Goal: Book appointment/travel/reservation

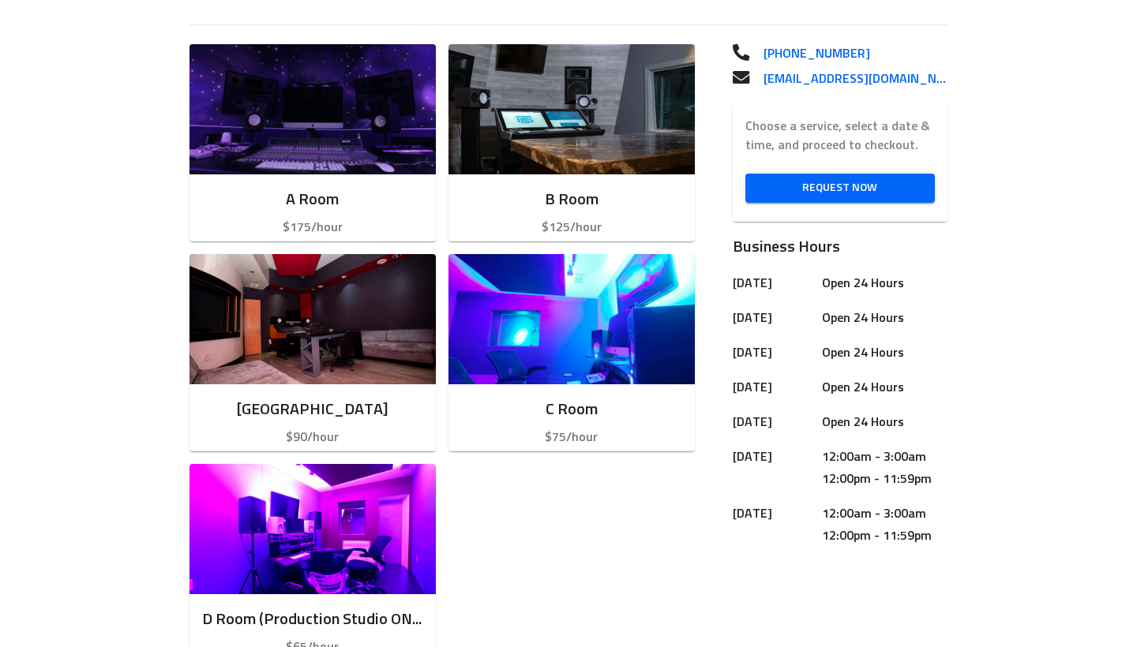
scroll to position [424, 0]
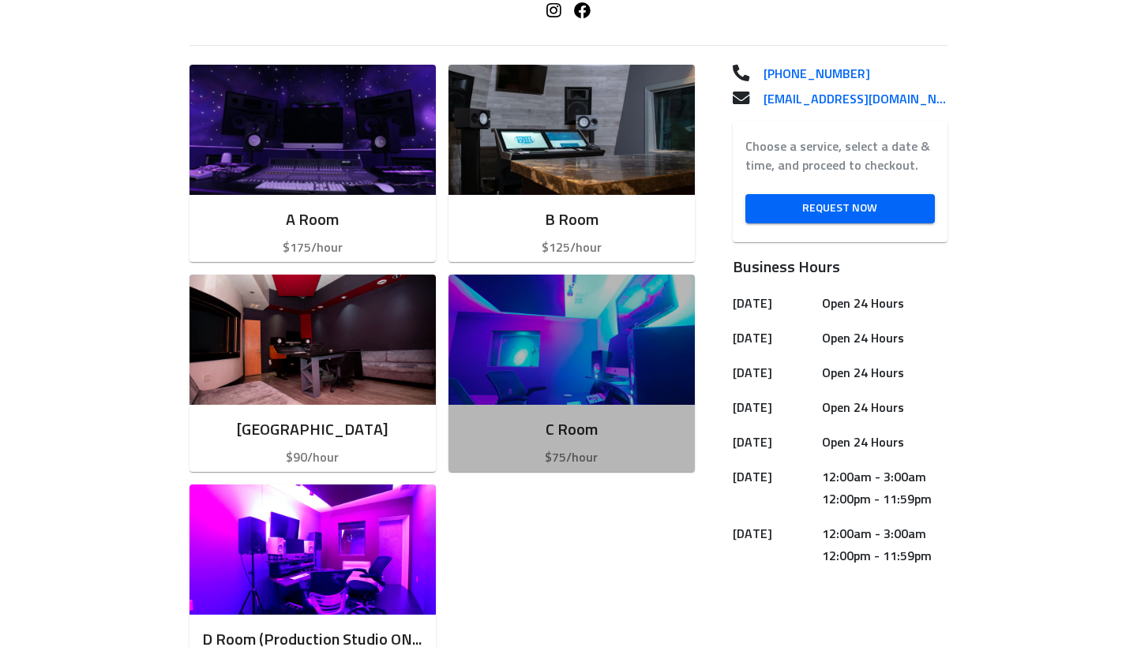
click at [525, 381] on img "button" at bounding box center [571, 340] width 246 height 130
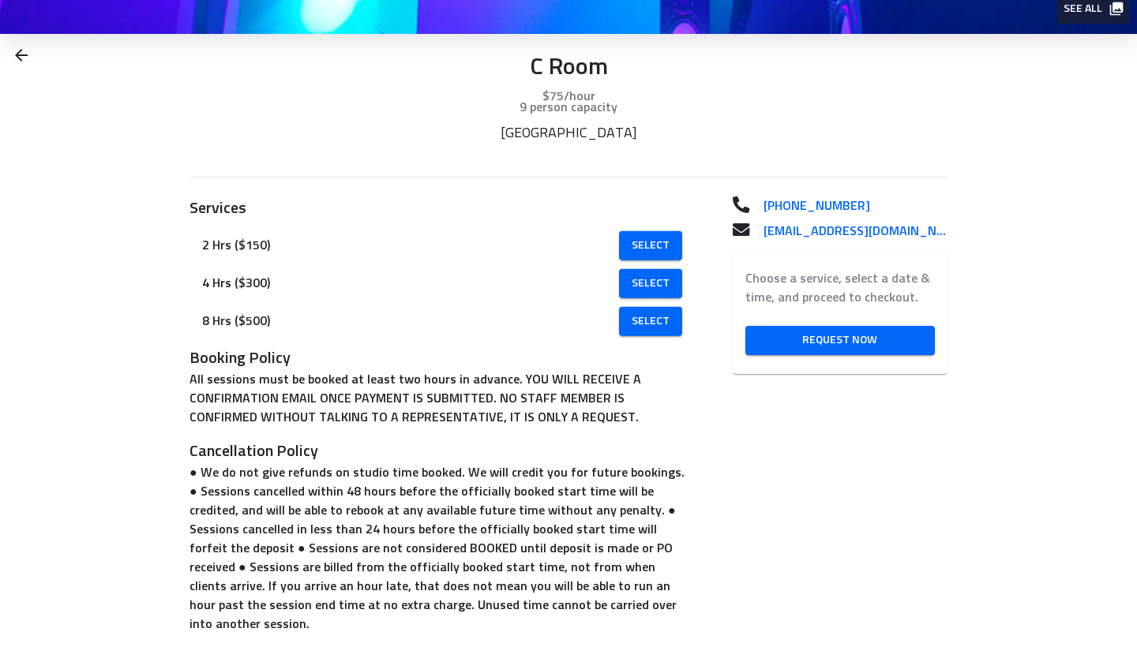
scroll to position [202, 0]
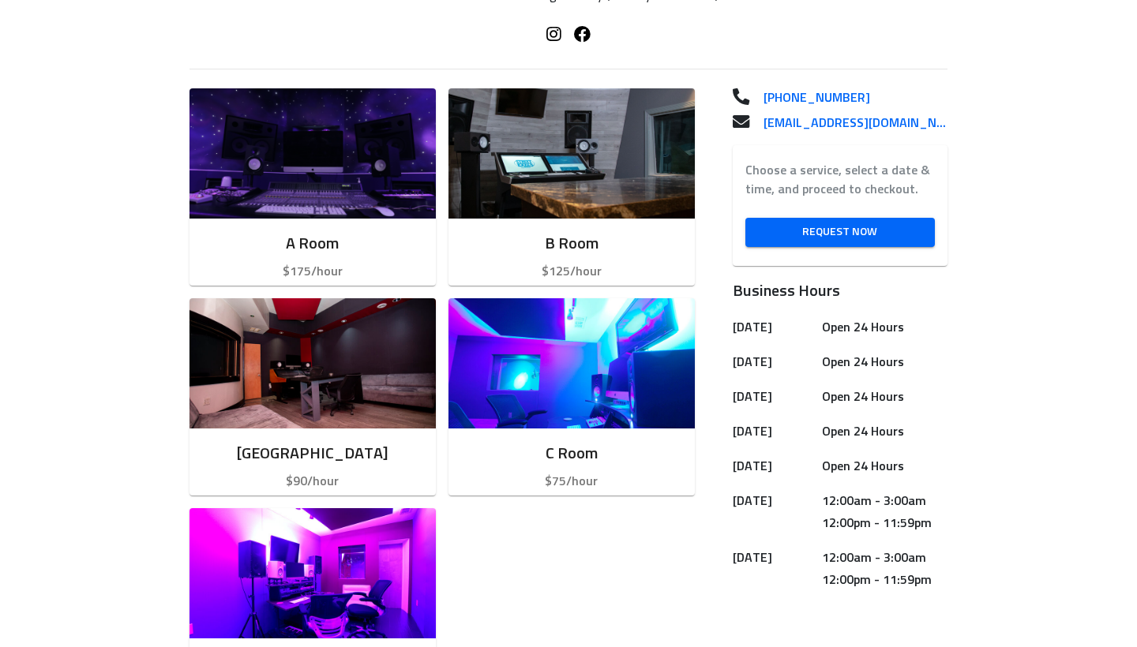
scroll to position [399, 0]
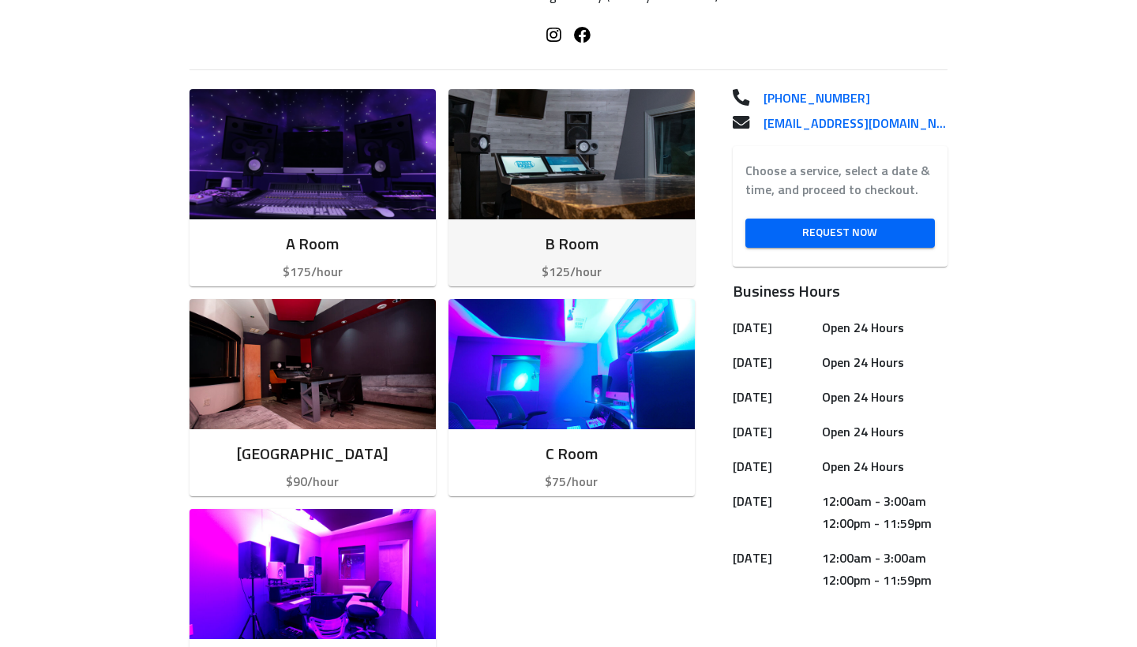
click at [627, 160] on img "button" at bounding box center [571, 154] width 246 height 130
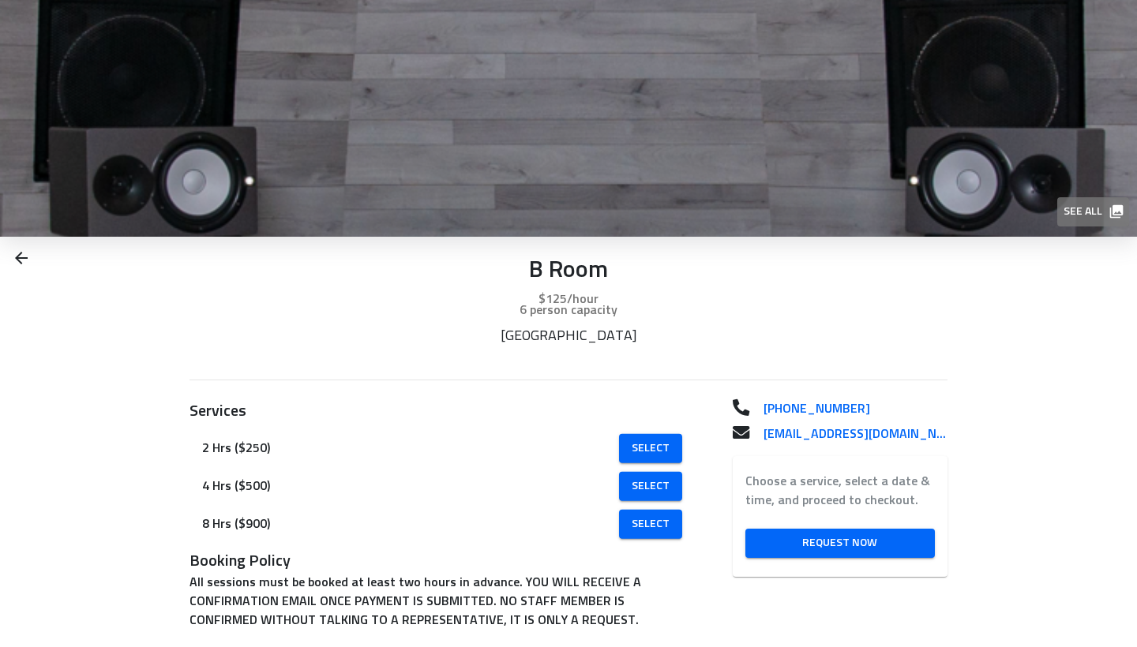
click at [1071, 212] on span "See all" at bounding box center [1092, 212] width 58 height 20
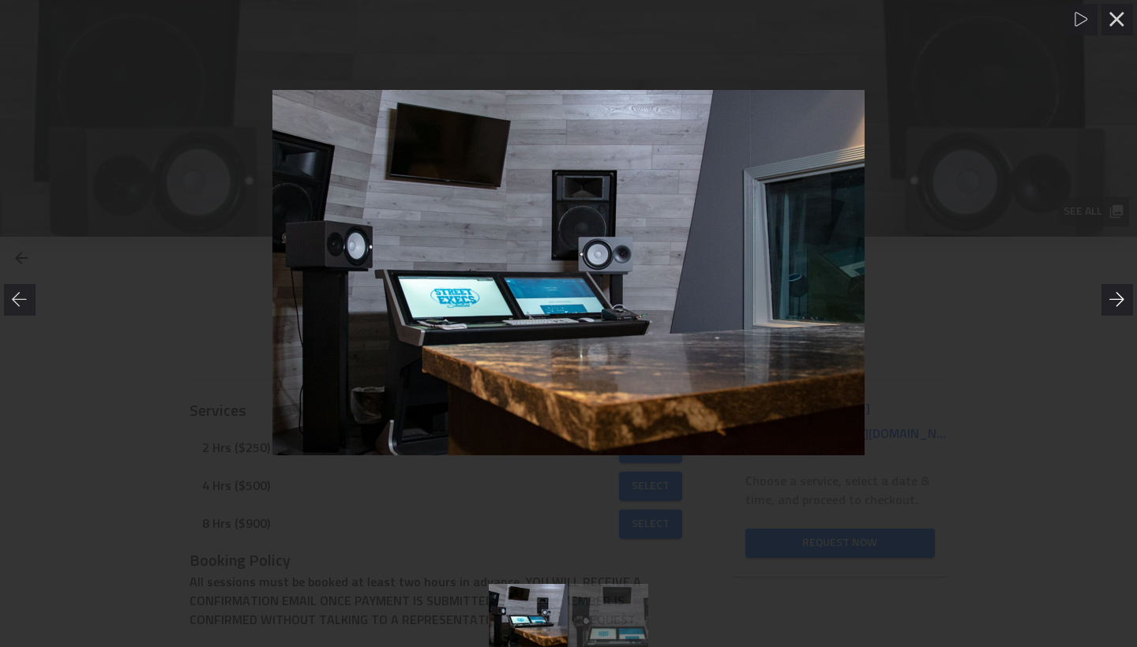
click at [1111, 305] on icon at bounding box center [1117, 300] width 16 height 16
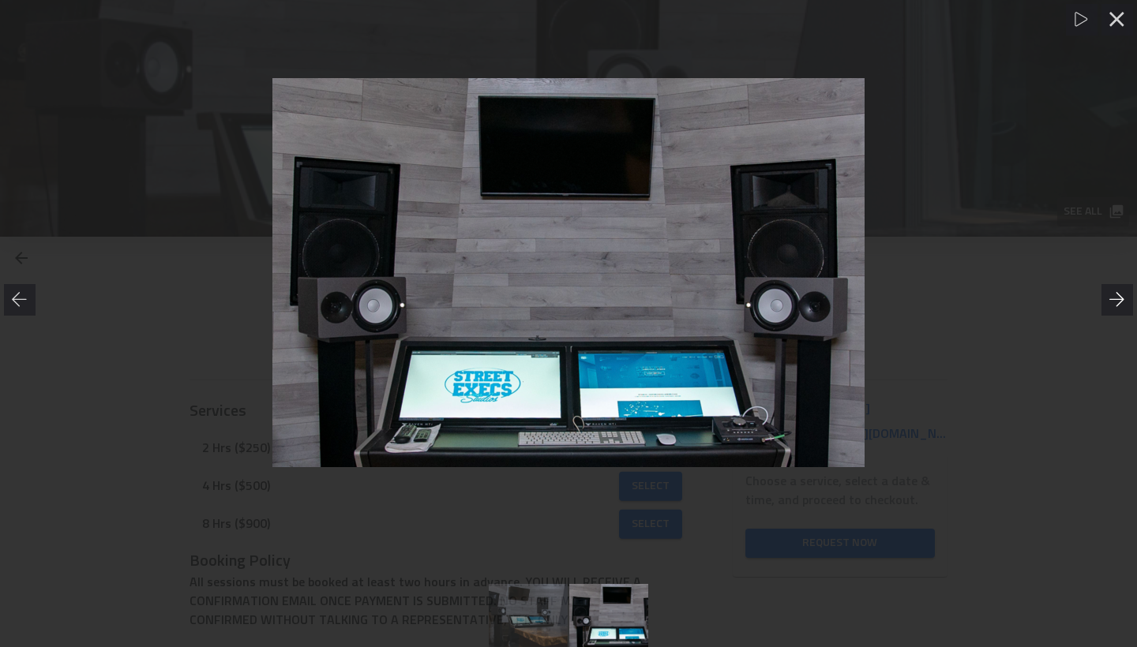
click at [1111, 305] on icon at bounding box center [1117, 300] width 16 height 16
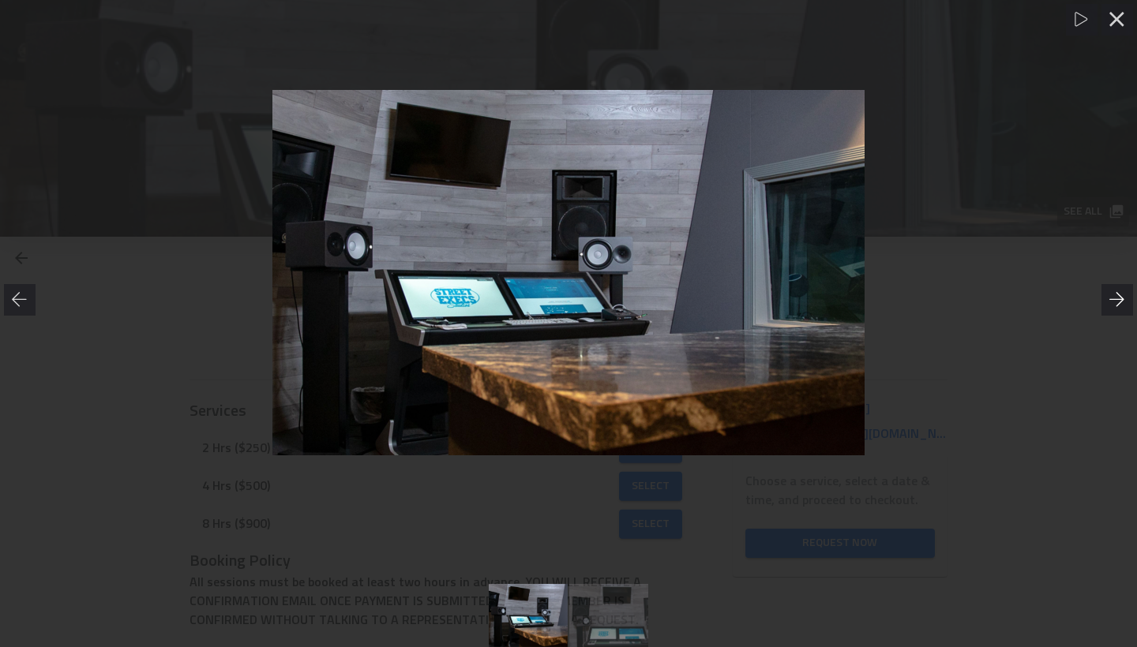
click at [1111, 305] on icon at bounding box center [1117, 300] width 16 height 16
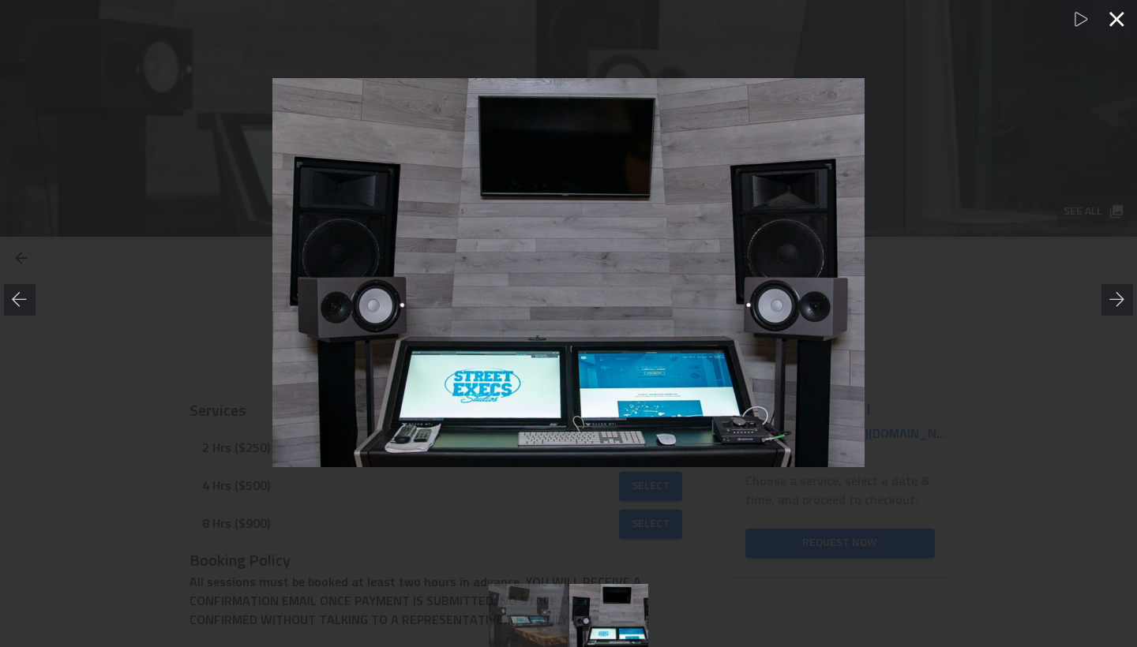
click at [1117, 13] on icon at bounding box center [1117, 20] width 16 height 16
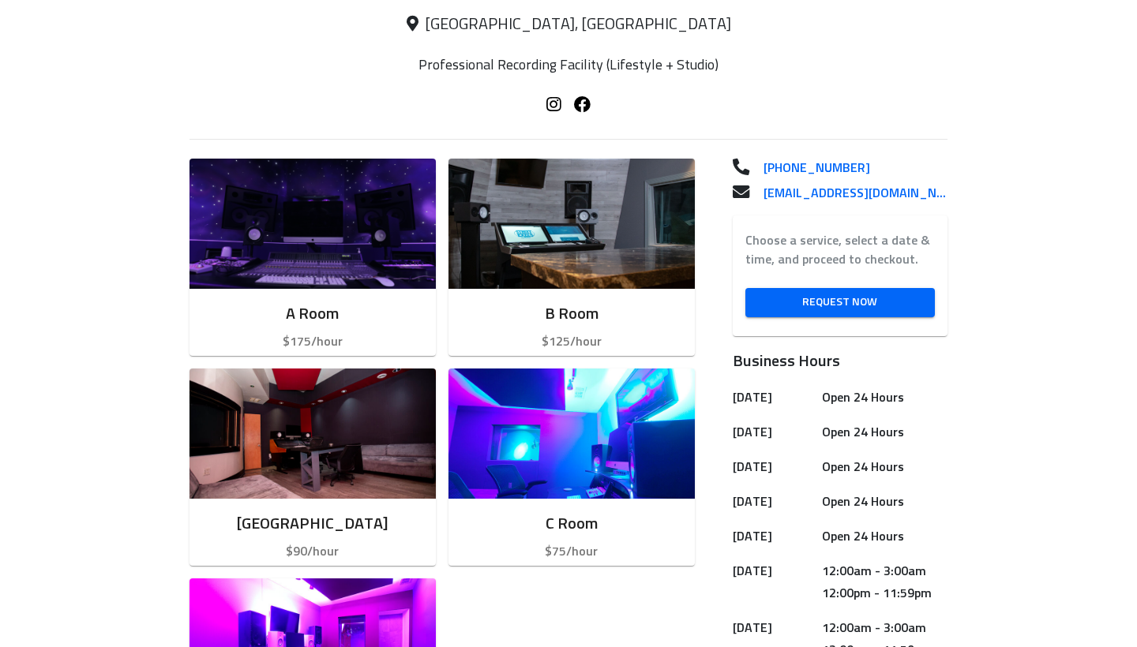
scroll to position [343, 0]
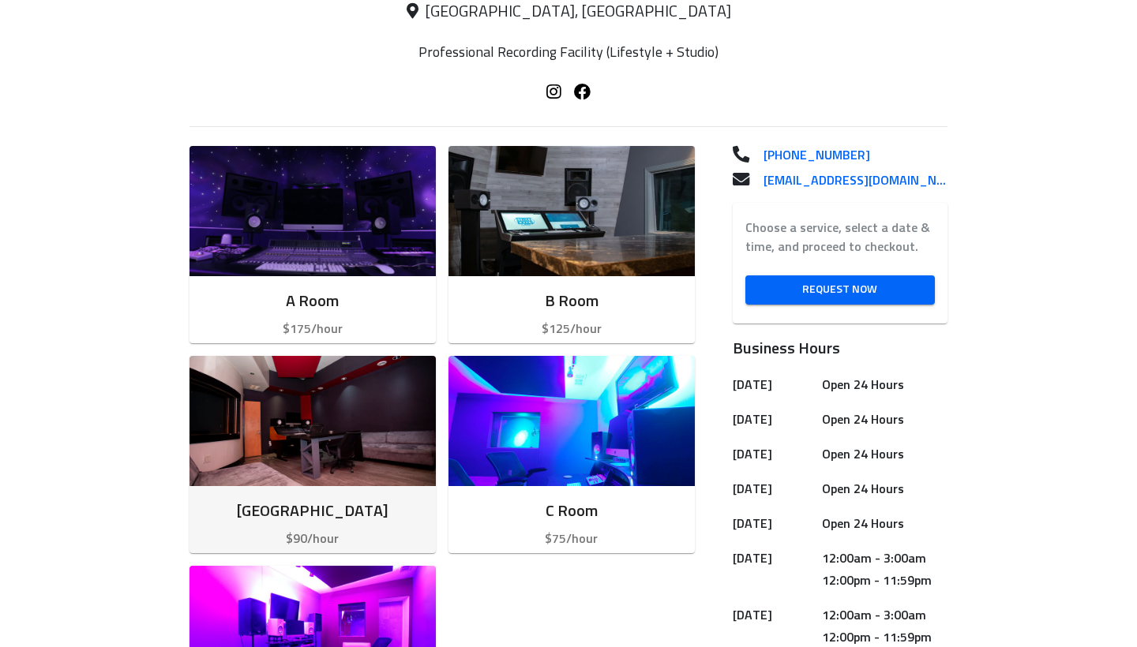
click at [314, 433] on img "button" at bounding box center [312, 421] width 246 height 130
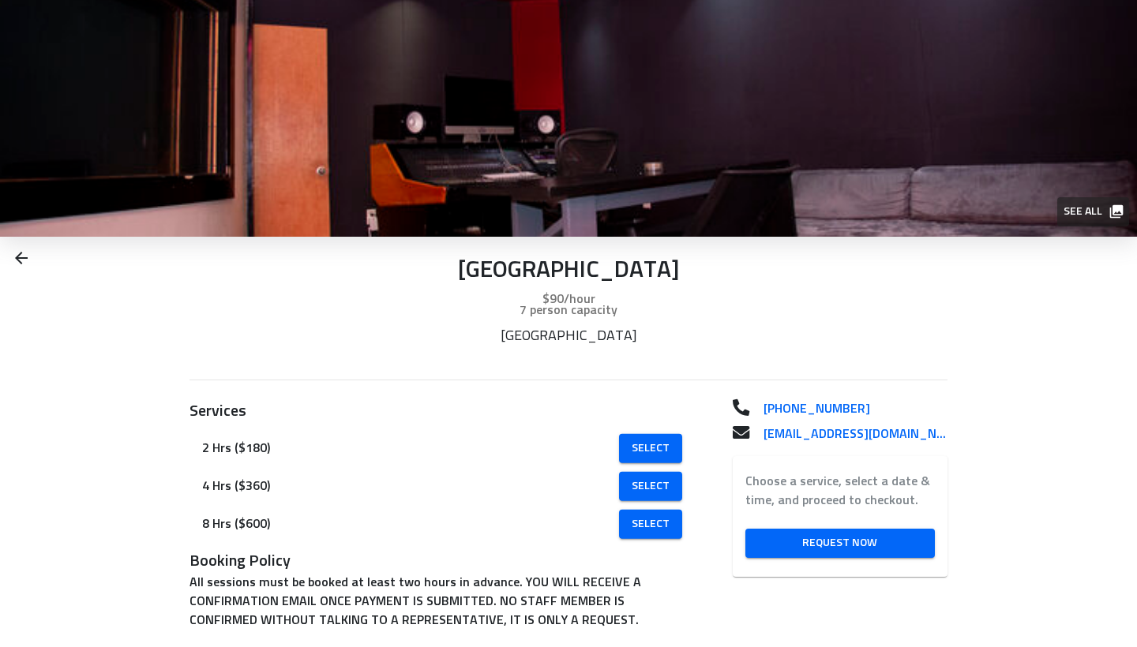
click at [1073, 205] on span "See all" at bounding box center [1092, 212] width 58 height 20
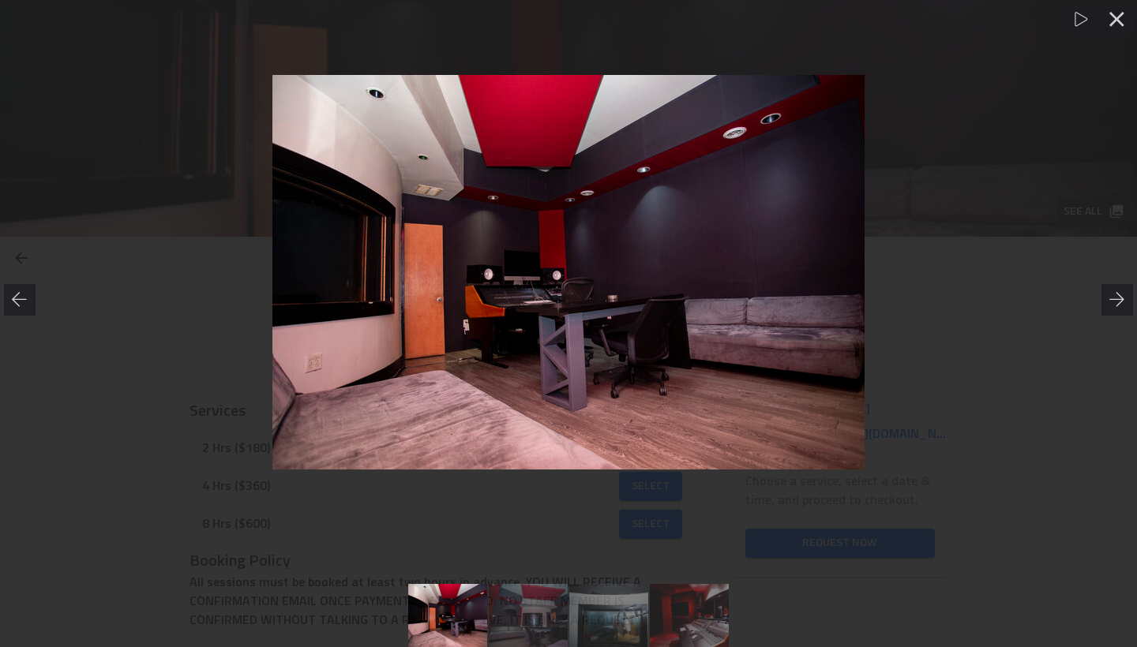
click at [537, 609] on link at bounding box center [528, 615] width 79 height 63
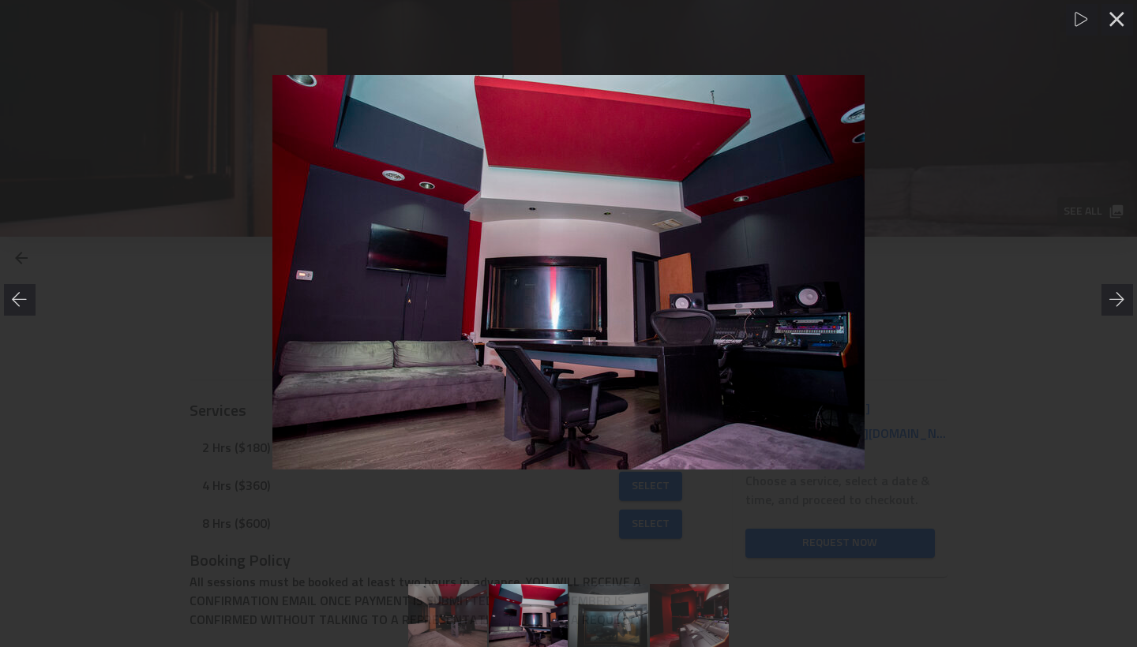
click at [601, 602] on link at bounding box center [608, 615] width 79 height 63
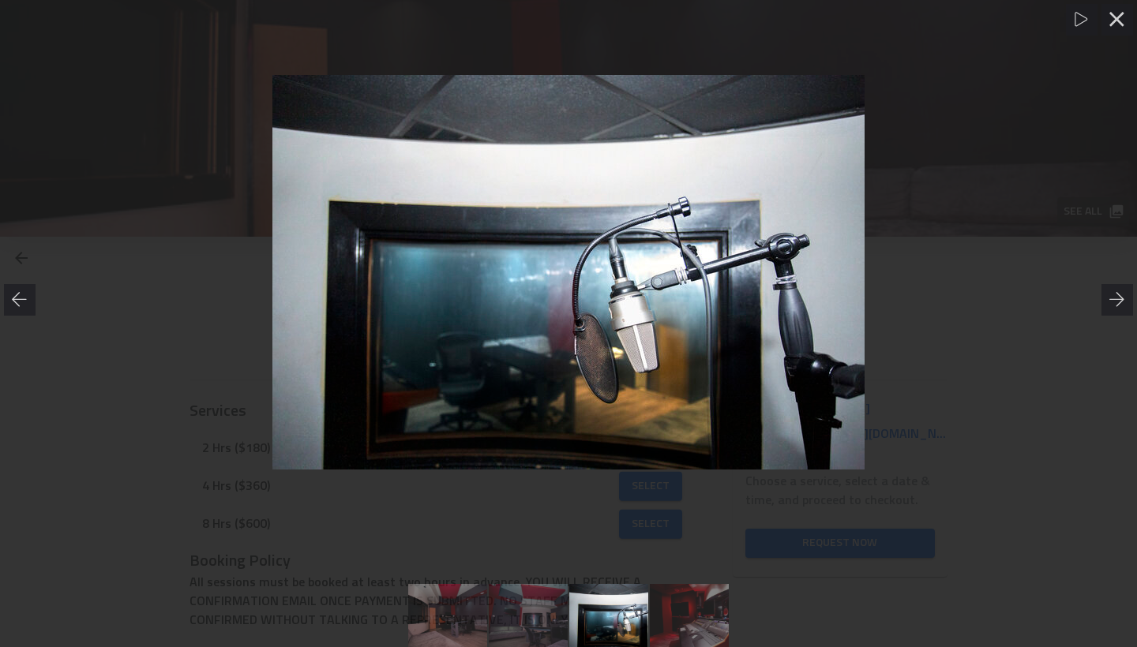
click at [685, 608] on link at bounding box center [689, 615] width 79 height 63
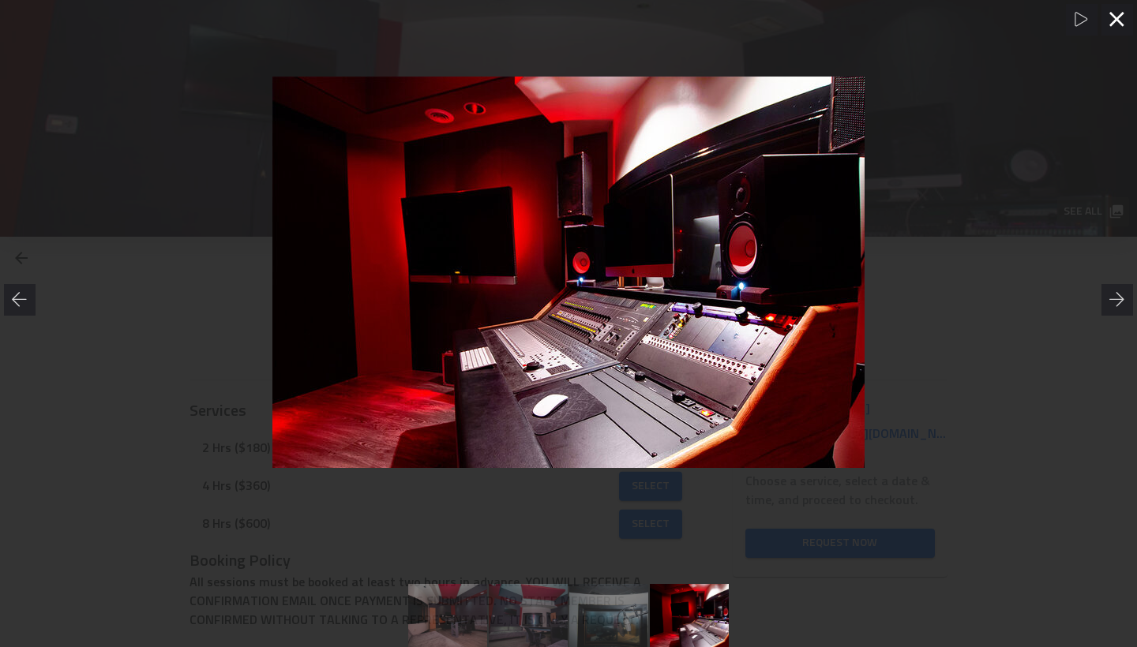
click at [1118, 17] on icon at bounding box center [1116, 19] width 14 height 14
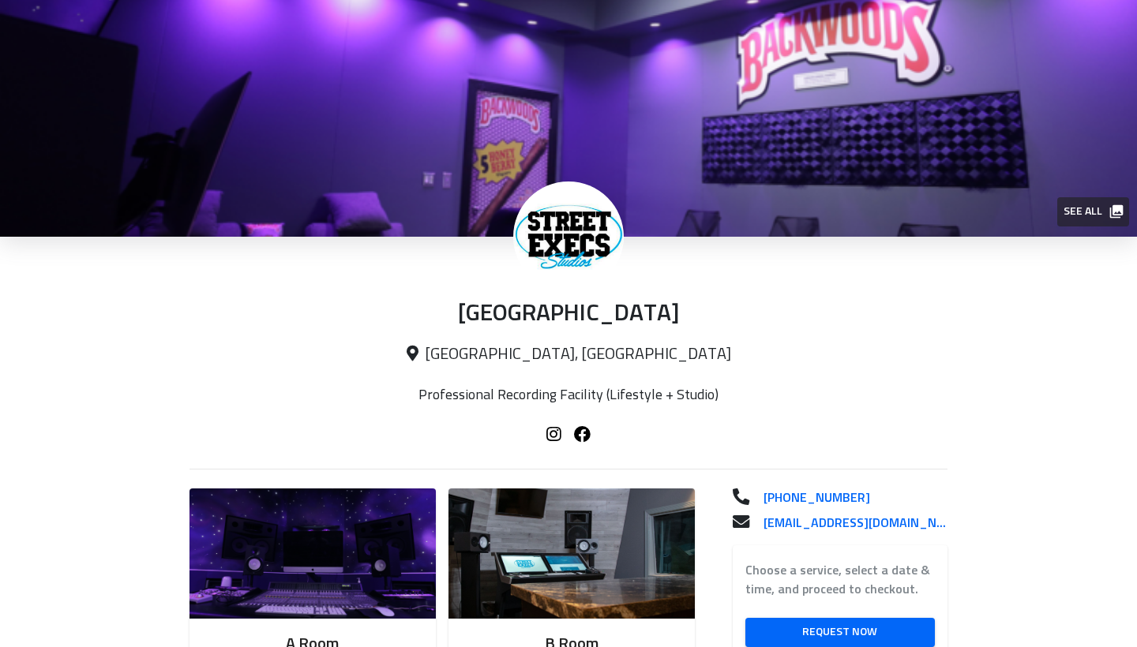
click at [556, 406] on div "Professional Recording Facility (Lifestyle + Studio)" at bounding box center [568, 406] width 379 height 39
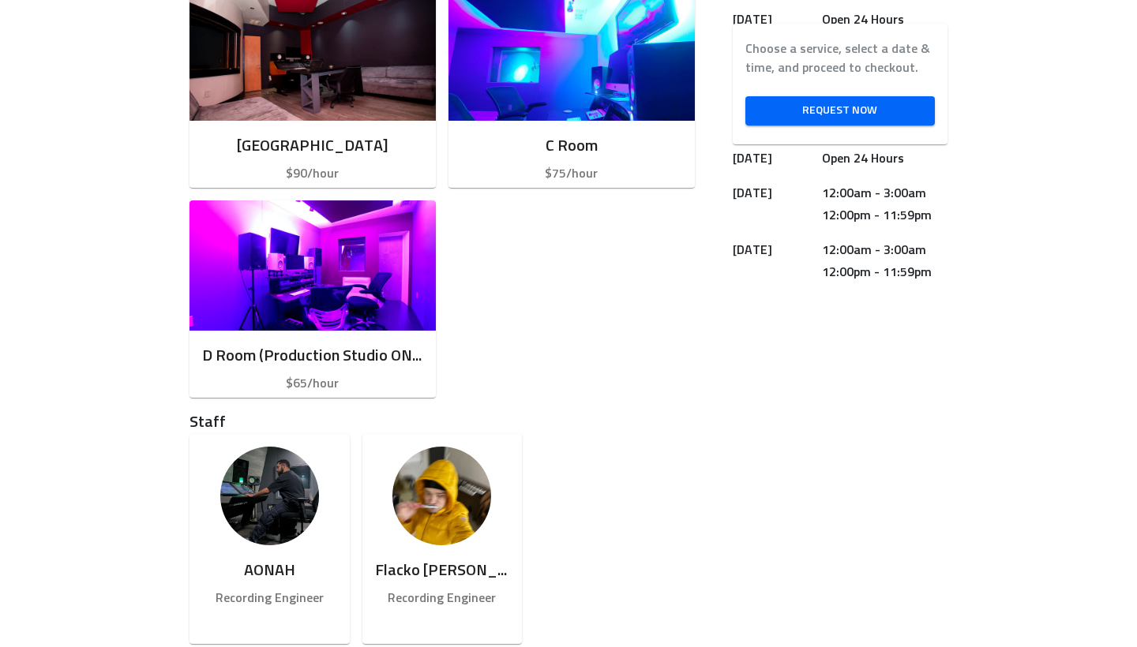
scroll to position [657, 0]
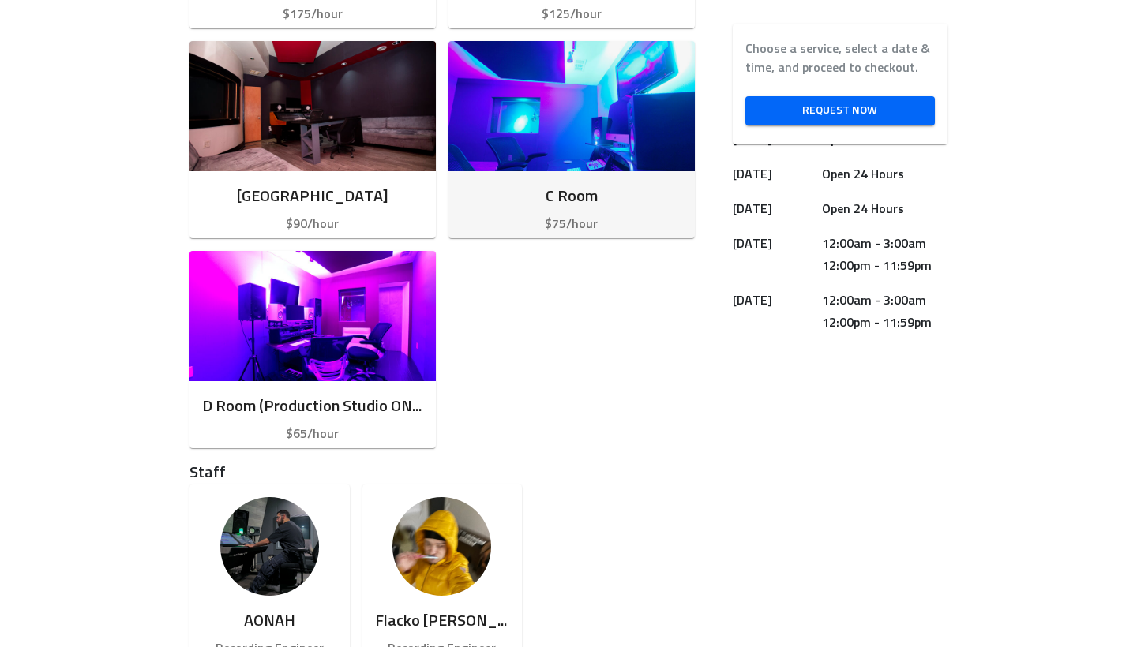
click at [519, 115] on img "button" at bounding box center [571, 106] width 246 height 130
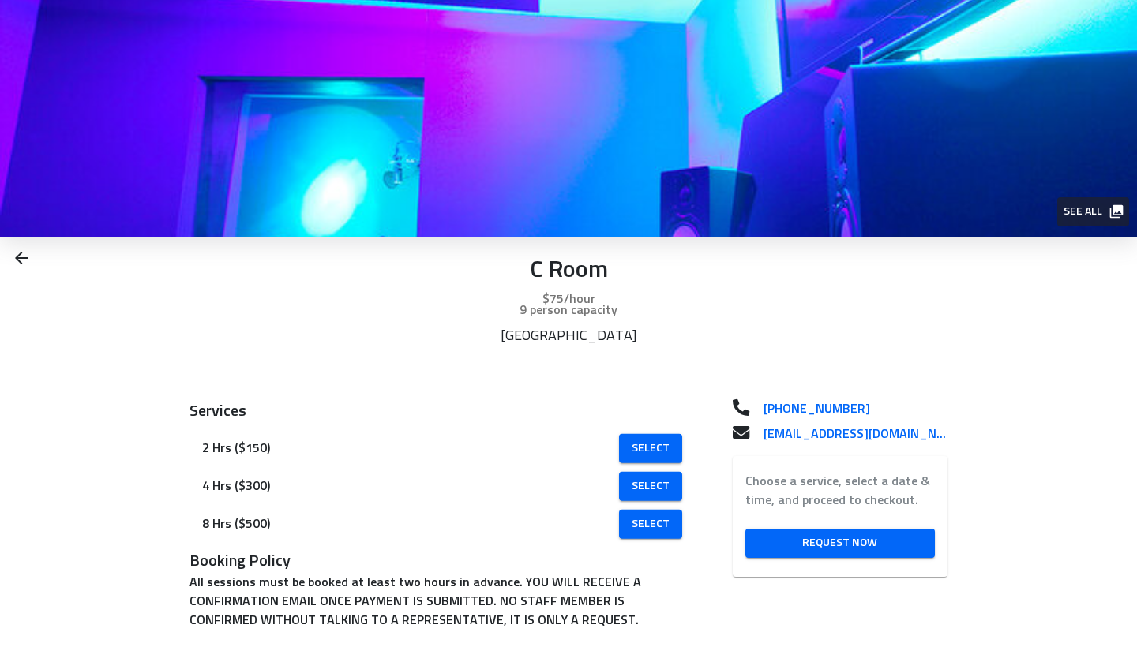
click at [1075, 210] on span "See all" at bounding box center [1092, 212] width 58 height 20
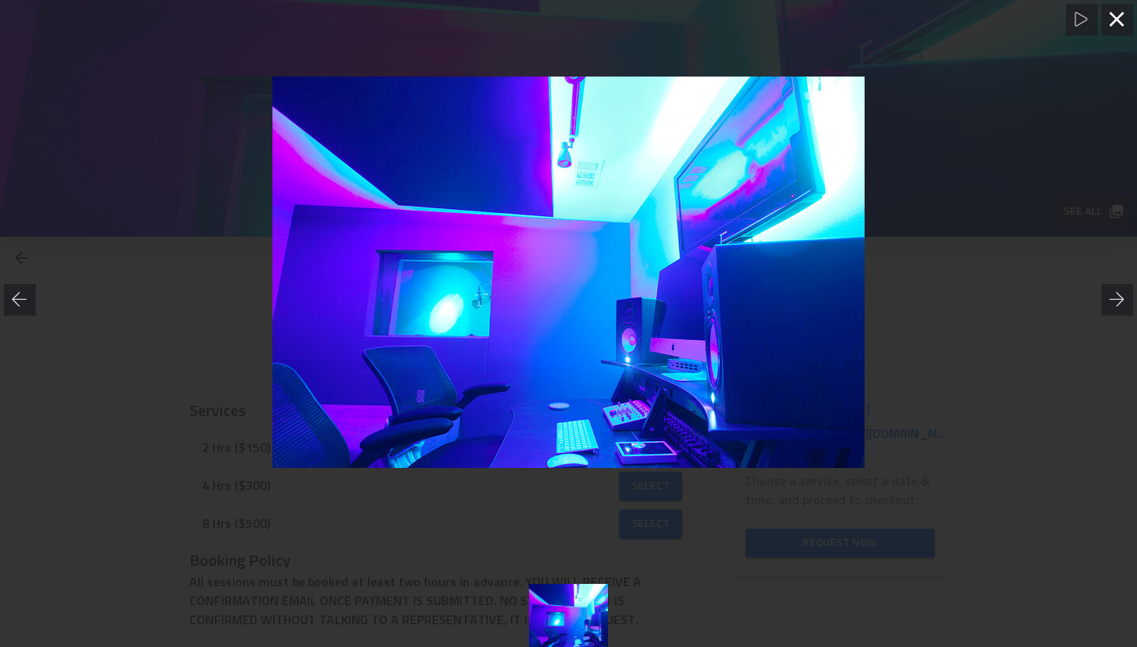
click at [1121, 17] on icon at bounding box center [1117, 20] width 16 height 16
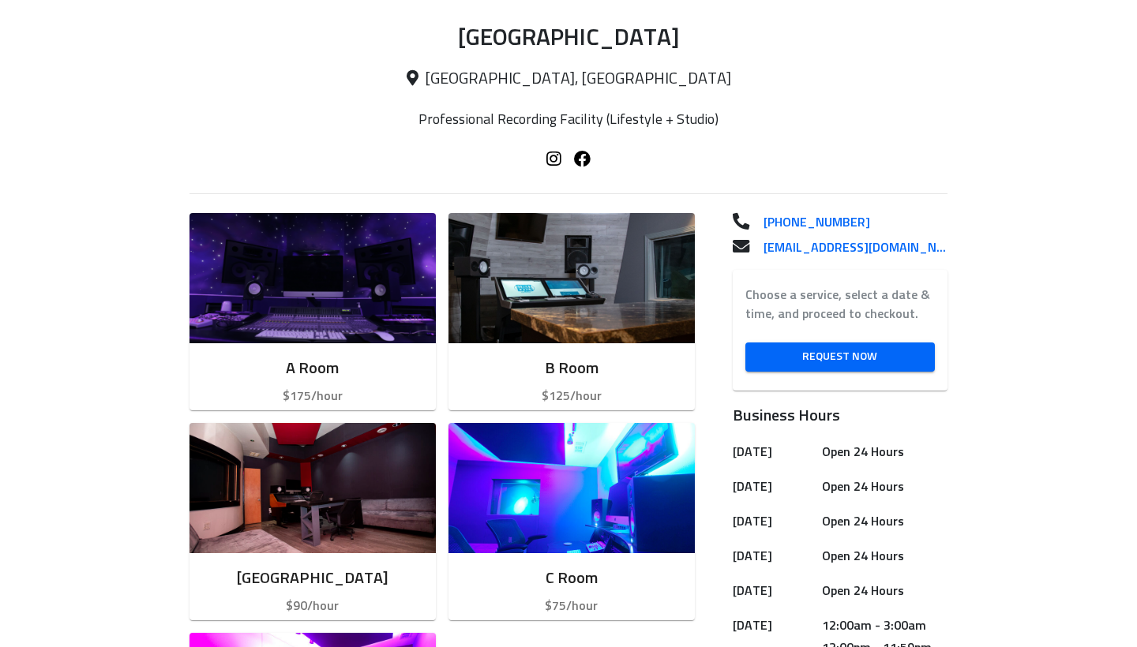
scroll to position [248, 0]
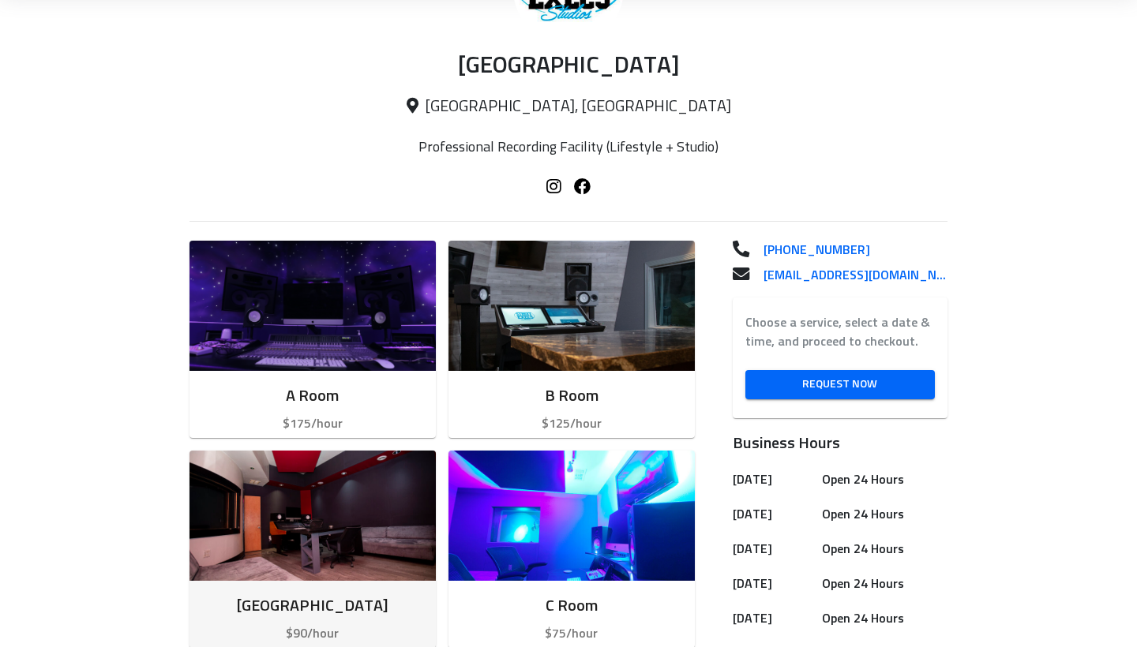
click at [329, 519] on img "button" at bounding box center [312, 516] width 246 height 130
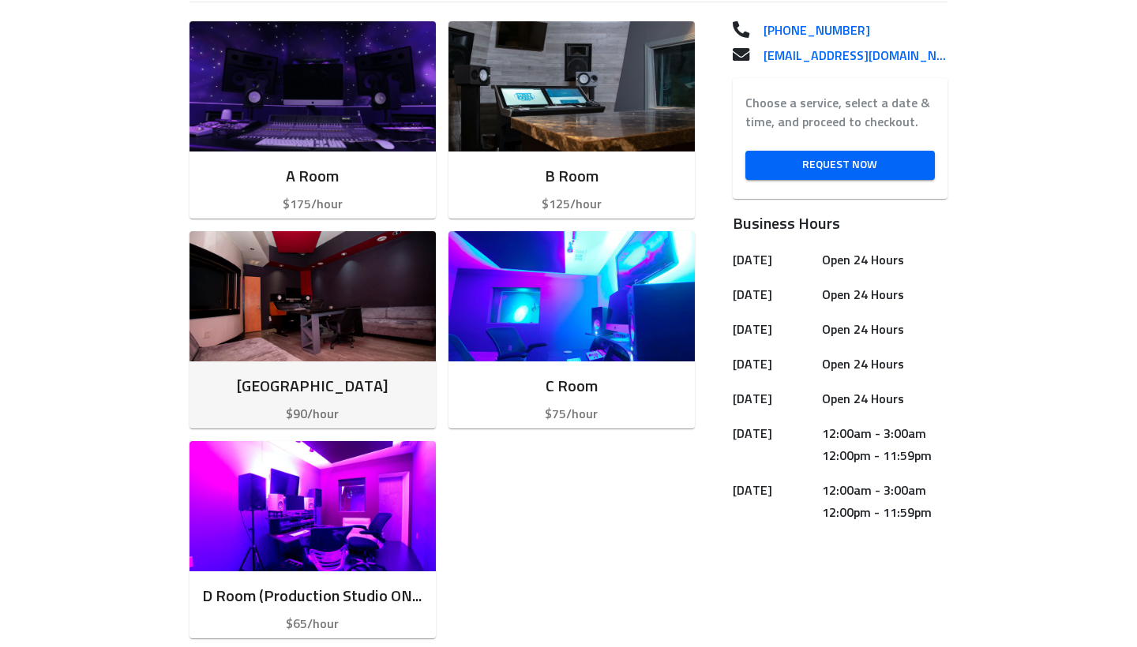
scroll to position [472, 0]
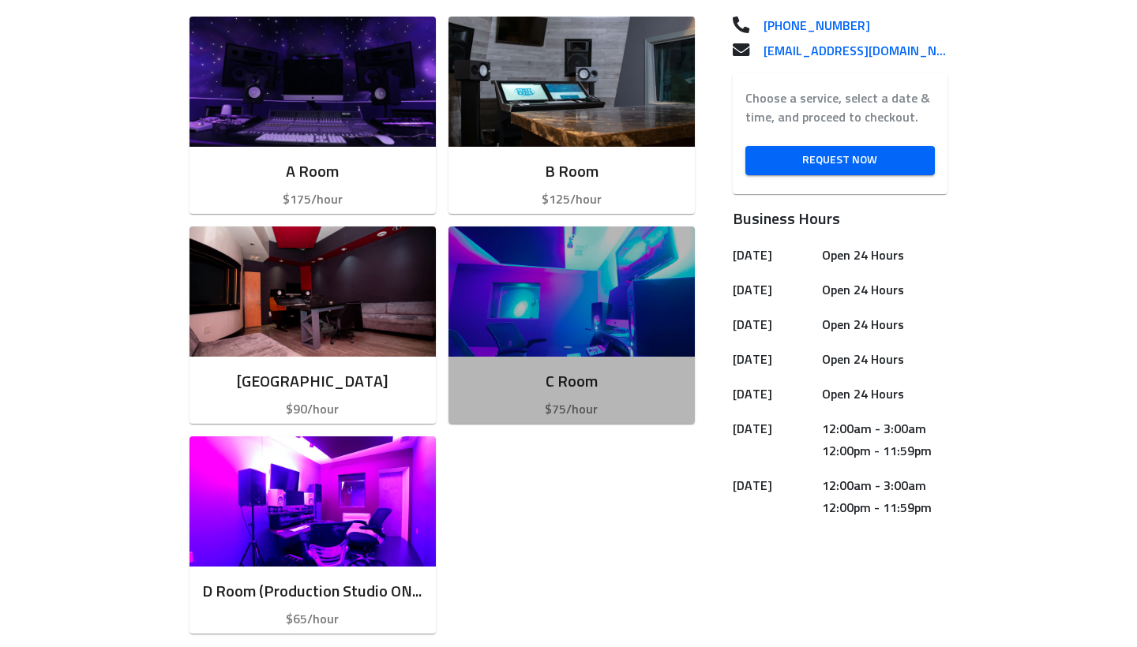
click at [500, 290] on img "button" at bounding box center [571, 292] width 246 height 130
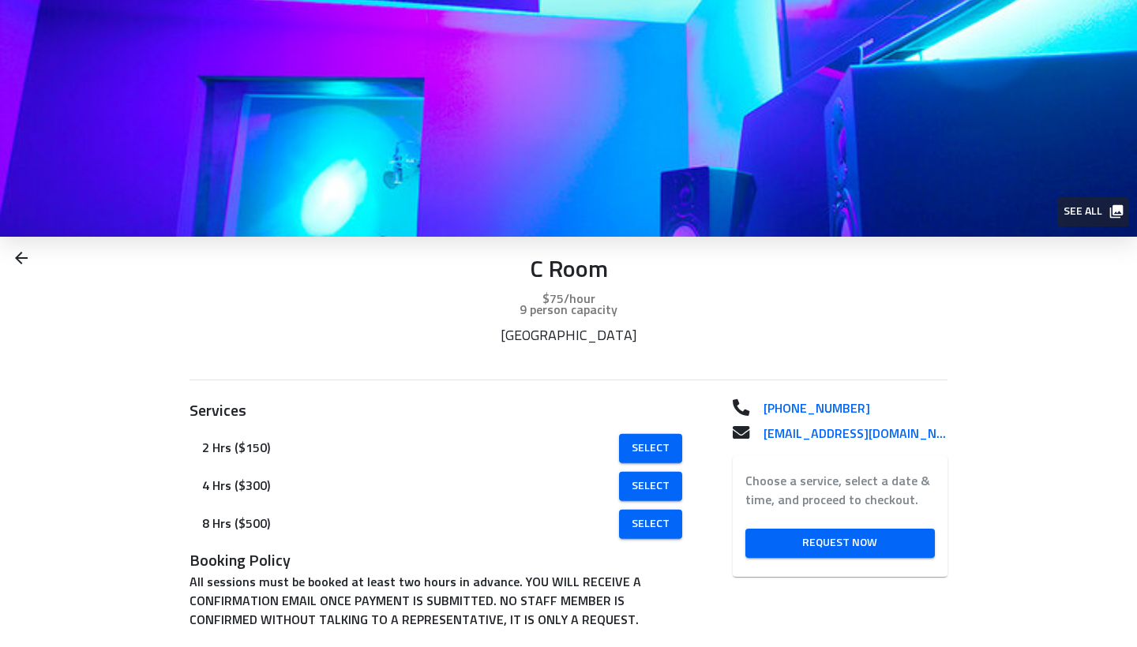
scroll to position [6, 0]
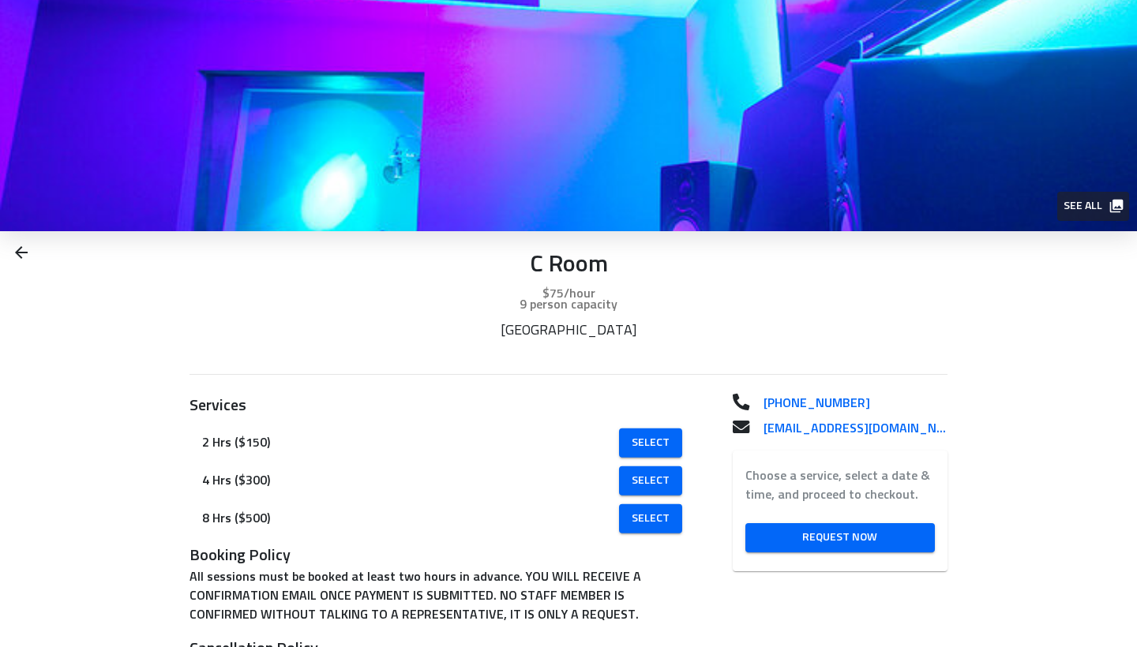
click at [1077, 199] on span "See all" at bounding box center [1092, 207] width 58 height 20
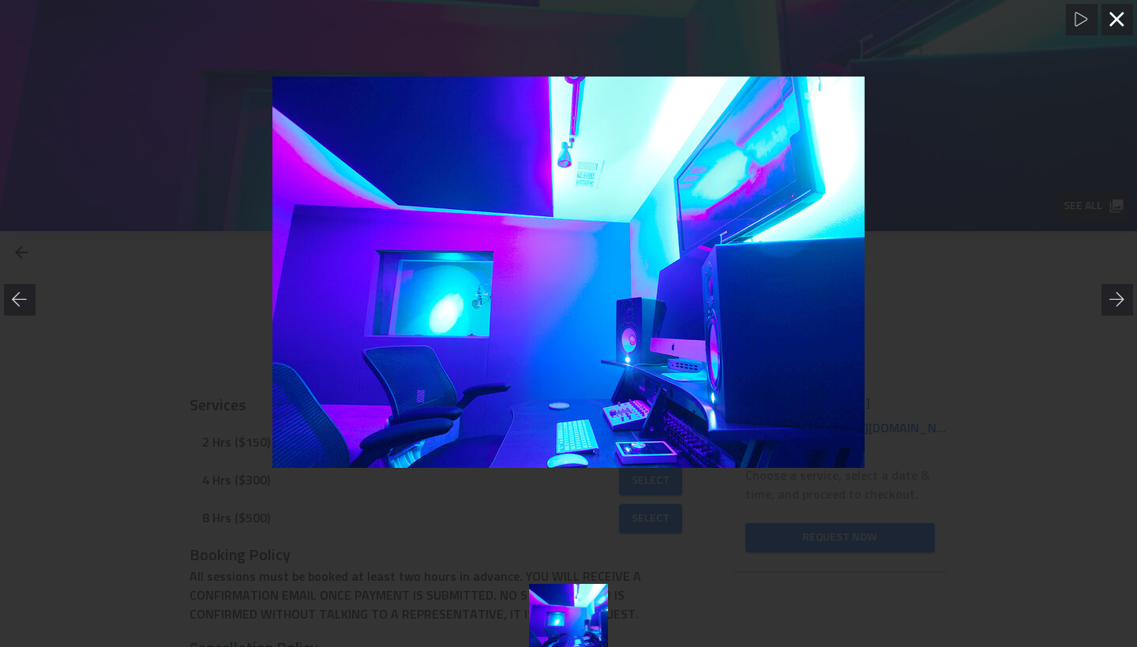
click at [1121, 17] on icon at bounding box center [1117, 20] width 16 height 16
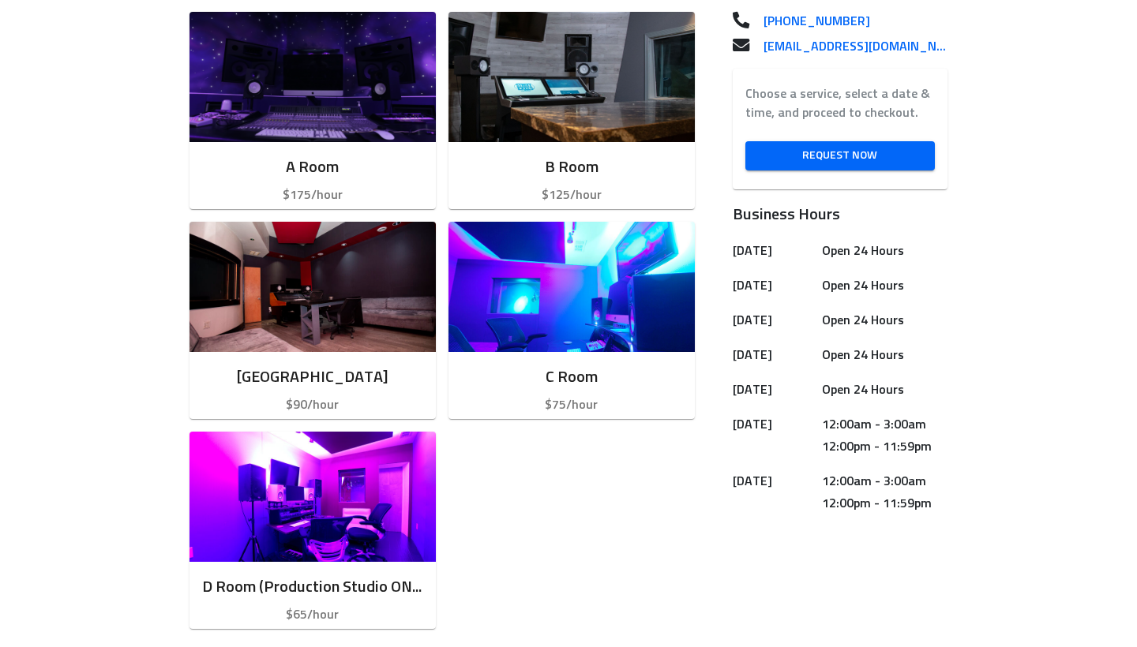
scroll to position [470, 0]
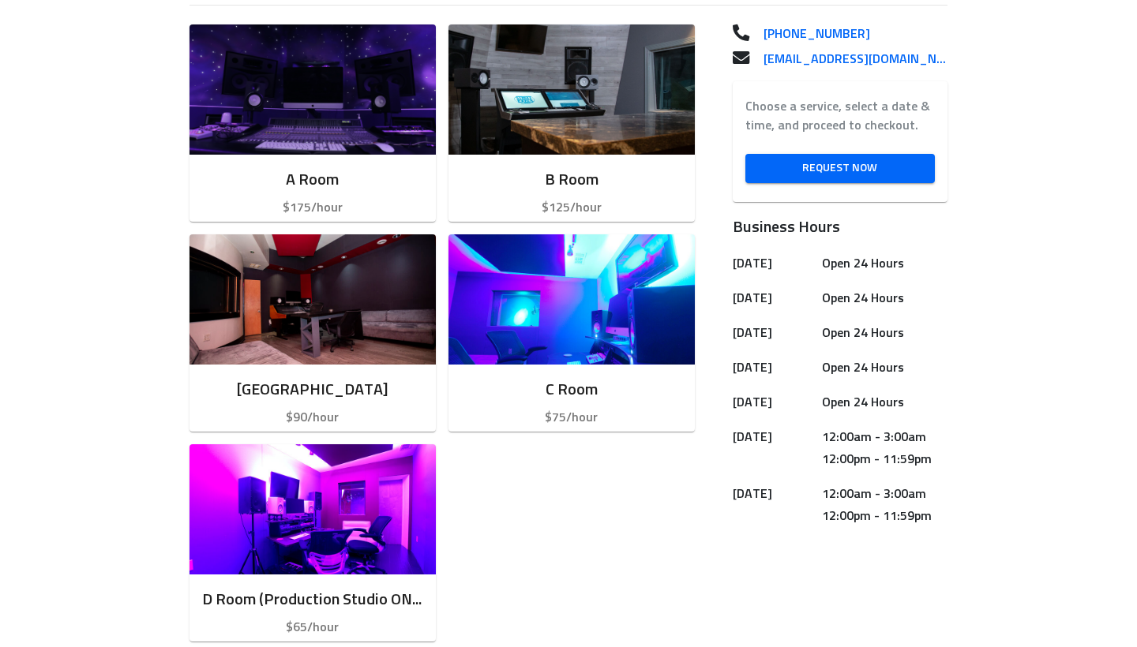
scroll to position [467, 0]
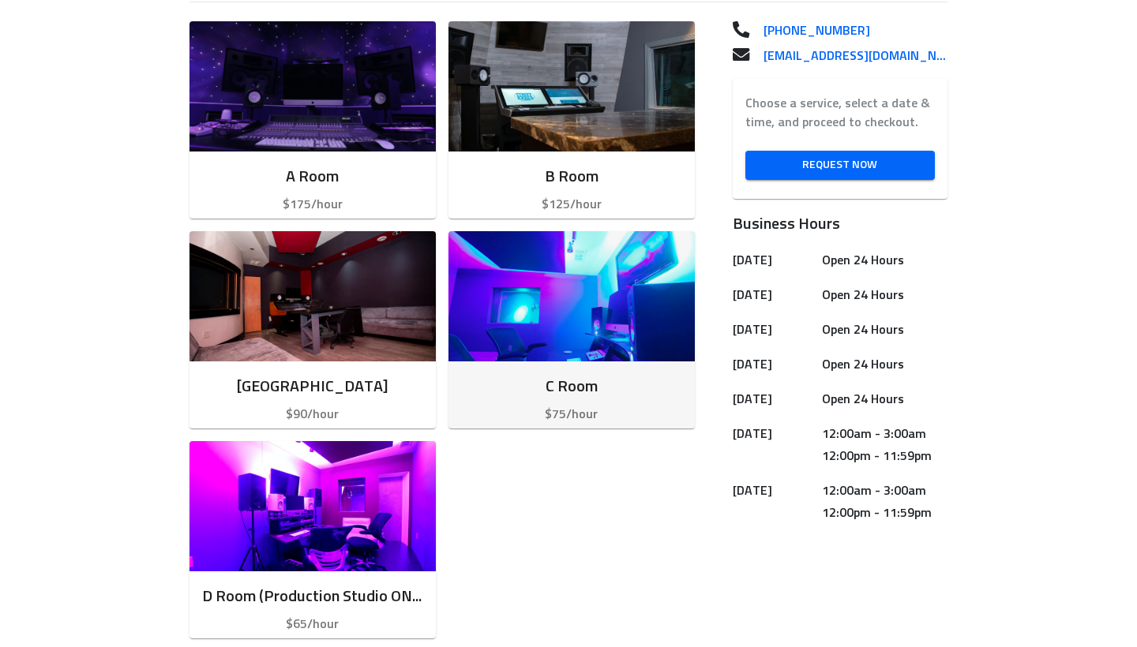
click at [559, 302] on img "button" at bounding box center [571, 296] width 246 height 130
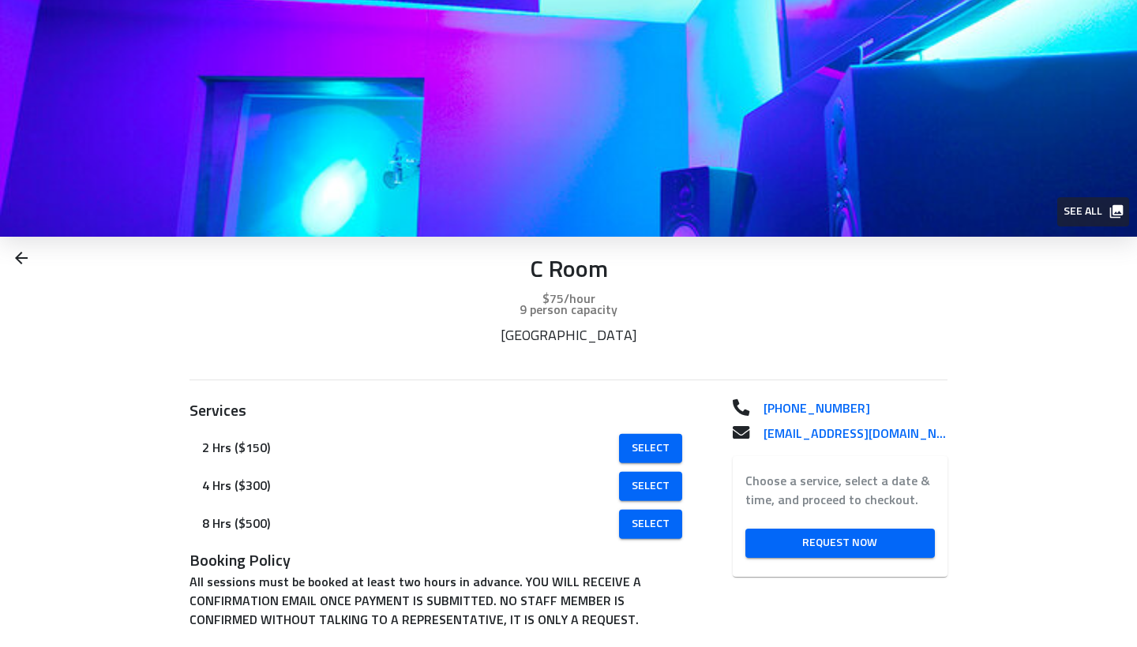
click at [1077, 210] on span "See all" at bounding box center [1092, 212] width 58 height 20
